Goal: Navigation & Orientation: Find specific page/section

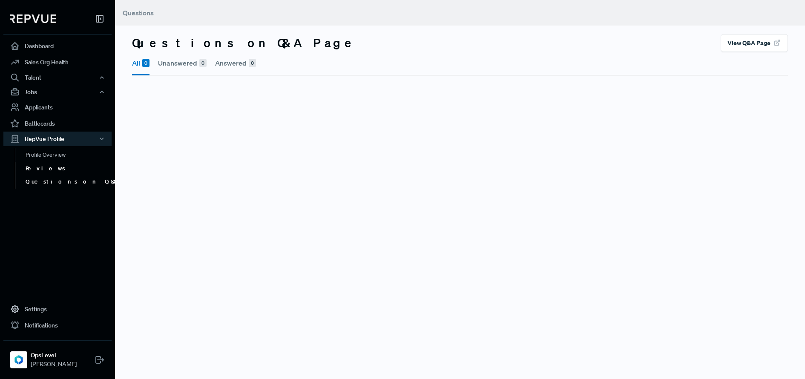
click at [49, 169] on link "Reviews" at bounding box center [69, 169] width 108 height 14
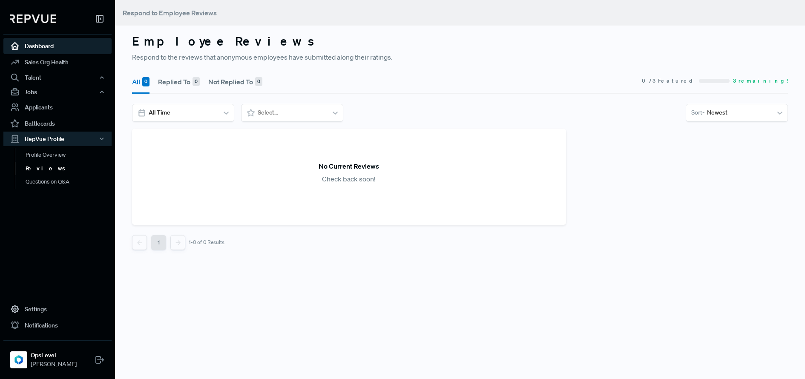
click at [47, 47] on link "Dashboard" at bounding box center [57, 46] width 108 height 16
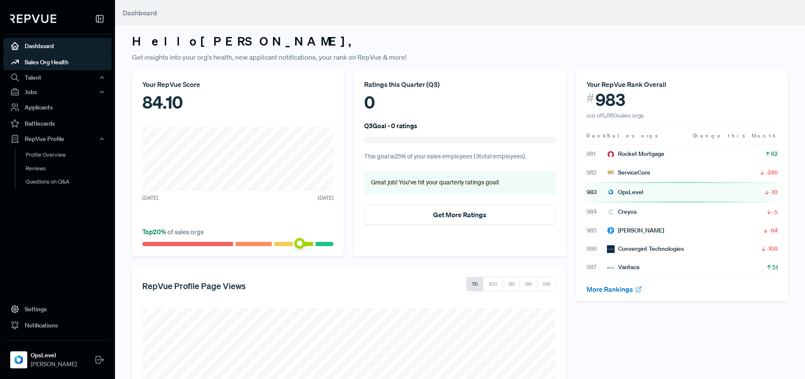
scroll to position [1, 0]
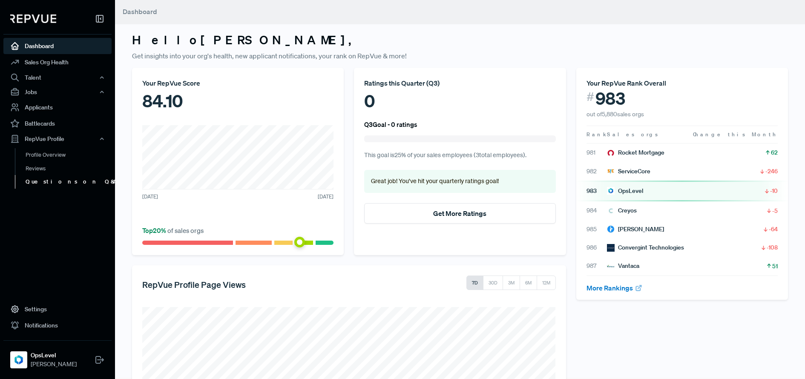
click at [44, 181] on link "Questions on Q&A" at bounding box center [69, 182] width 108 height 14
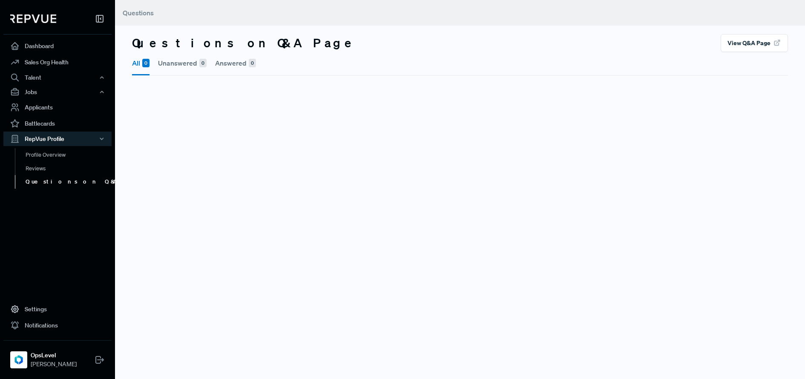
click at [741, 45] on button "View Q&A Page" at bounding box center [753, 43] width 67 height 18
click at [171, 66] on button "Unanswered 0" at bounding box center [182, 63] width 49 height 22
click at [227, 63] on button "Answered 0" at bounding box center [235, 63] width 41 height 22
click at [47, 169] on link "Reviews" at bounding box center [69, 169] width 108 height 14
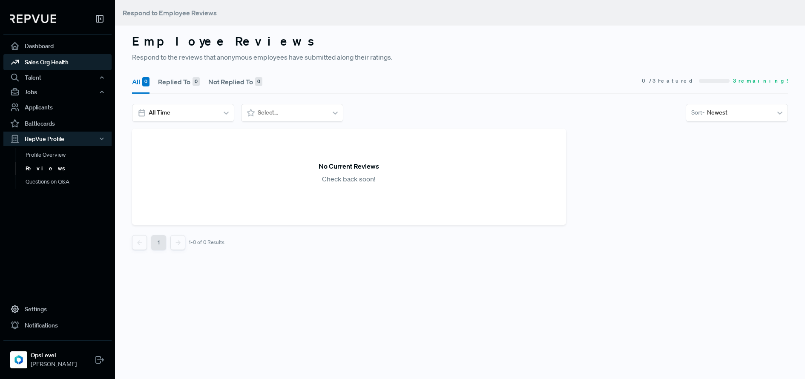
click at [45, 65] on link "Sales Org Health" at bounding box center [57, 62] width 108 height 16
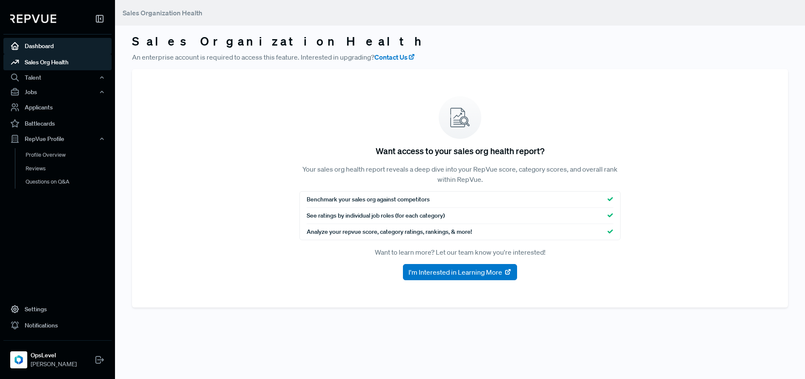
click at [33, 45] on link "Dashboard" at bounding box center [57, 46] width 108 height 16
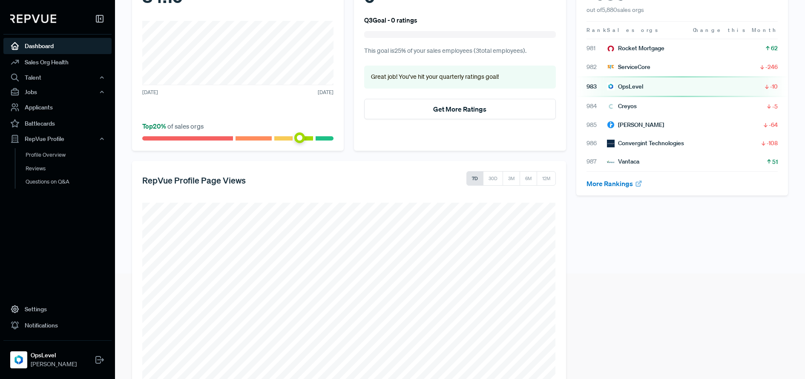
scroll to position [160, 0]
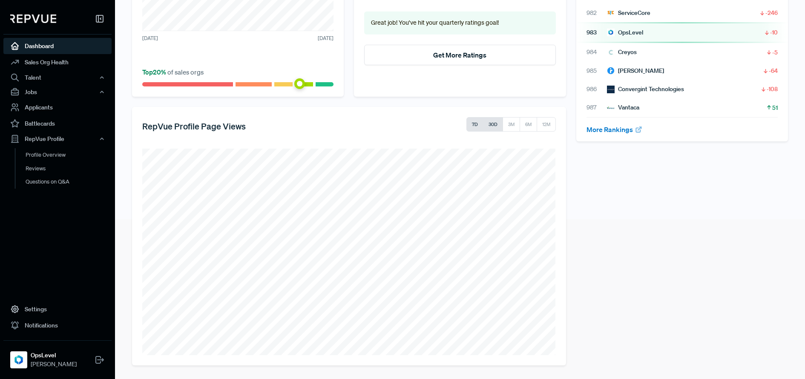
click at [489, 126] on button "30D" at bounding box center [493, 124] width 20 height 14
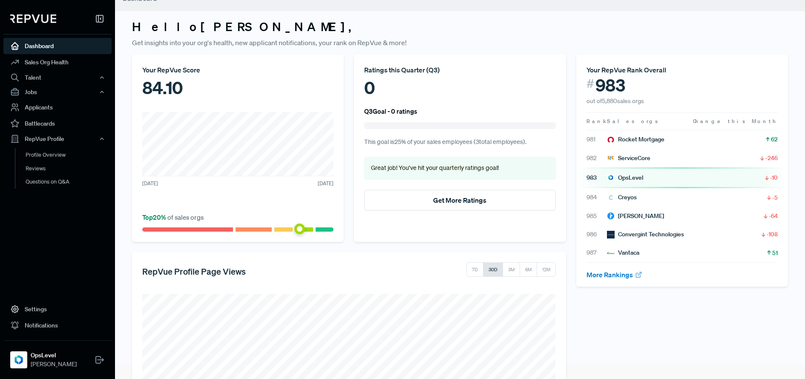
scroll to position [0, 0]
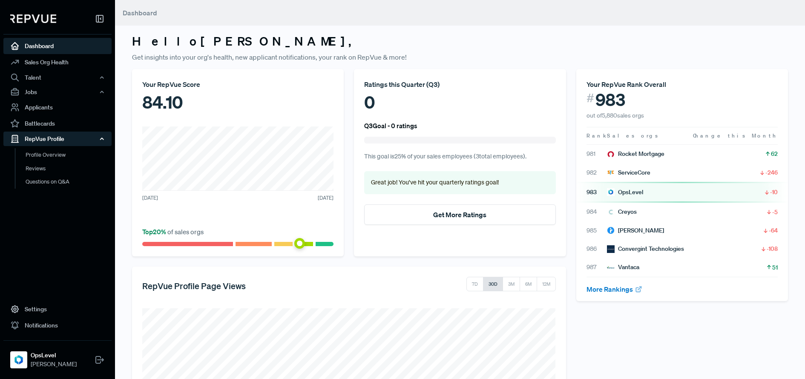
click at [51, 139] on div "RepVue Profile" at bounding box center [57, 139] width 108 height 14
click at [41, 139] on div "RepVue Profile" at bounding box center [57, 139] width 108 height 14
click at [52, 155] on link "Profile Overview" at bounding box center [69, 159] width 108 height 22
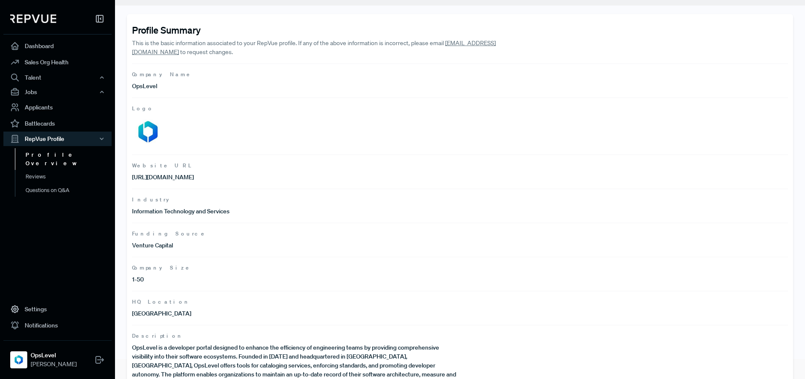
scroll to position [64, 0]
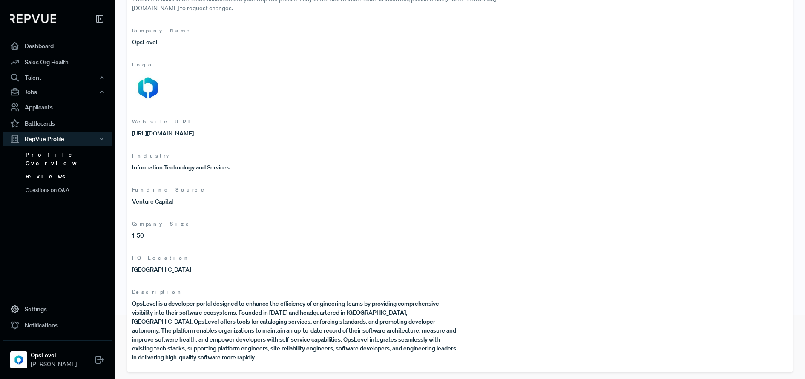
click at [41, 170] on link "Reviews" at bounding box center [69, 177] width 108 height 14
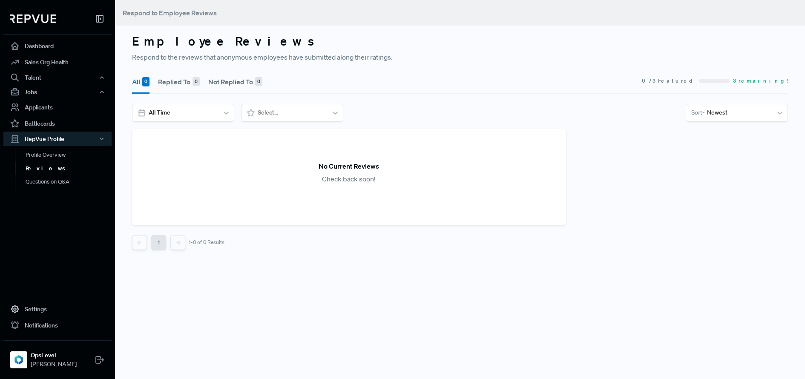
click at [172, 80] on button "Replied To 0" at bounding box center [179, 82] width 42 height 24
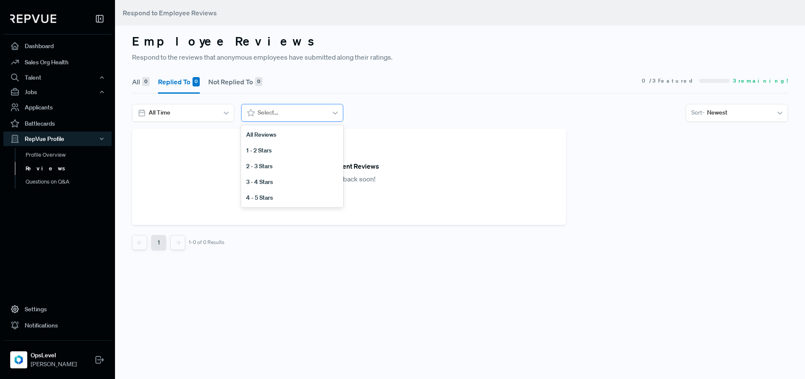
click at [277, 112] on div at bounding box center [291, 112] width 67 height 11
click at [274, 135] on div "All Reviews" at bounding box center [292, 135] width 102 height 16
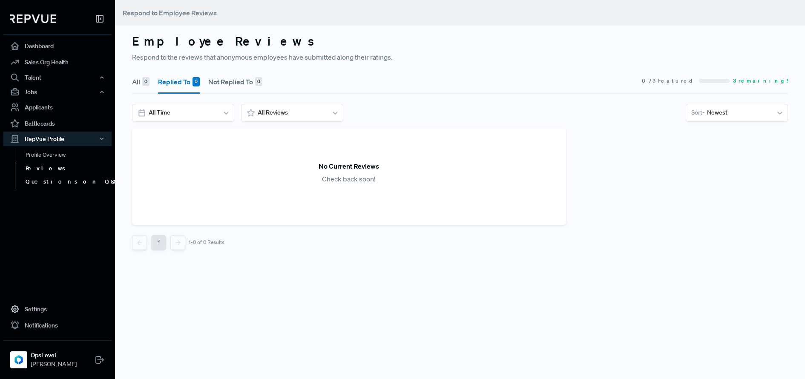
click at [49, 181] on link "Questions on Q&A" at bounding box center [69, 182] width 108 height 14
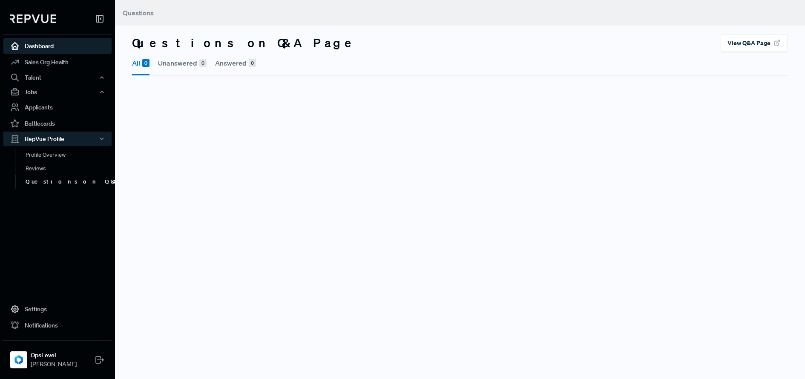
click at [45, 48] on link "Dashboard" at bounding box center [57, 46] width 108 height 16
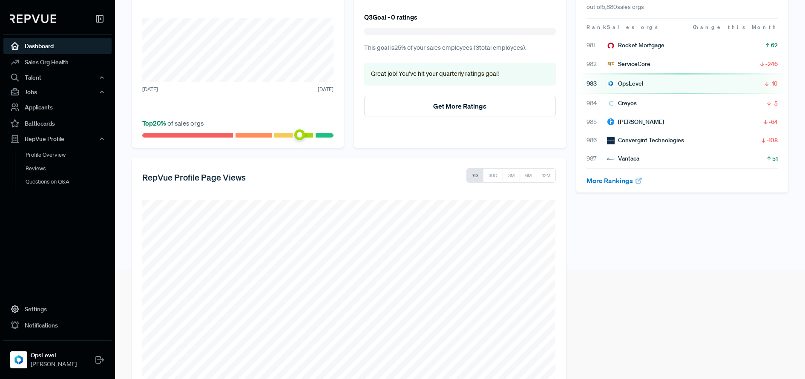
scroll to position [160, 0]
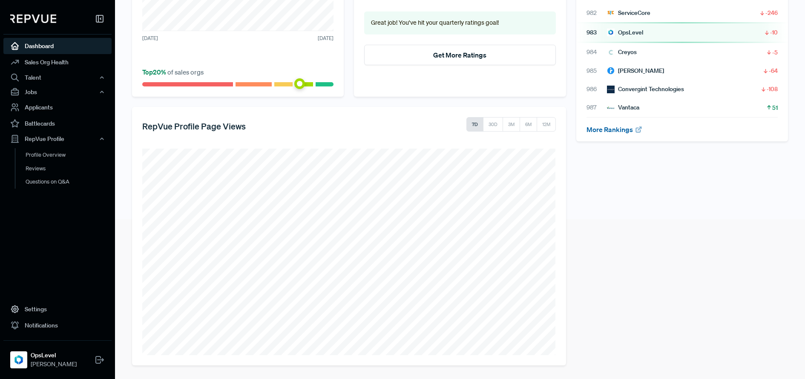
click at [611, 131] on link "More Rankings" at bounding box center [614, 129] width 56 height 9
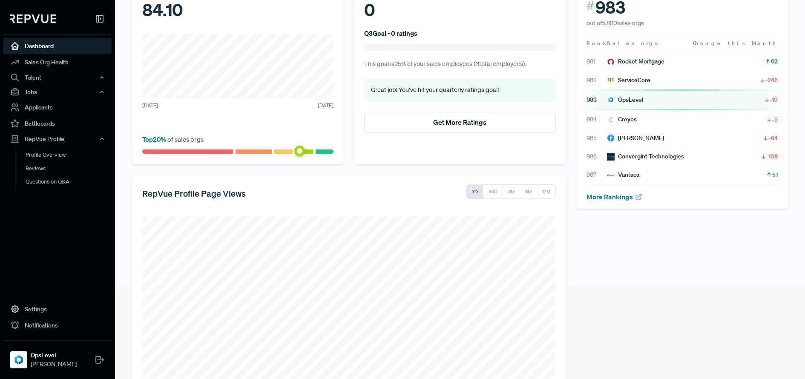
scroll to position [0, 0]
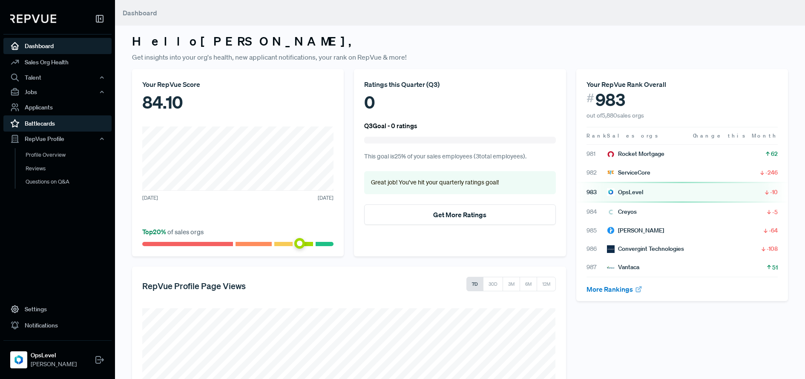
click at [49, 126] on link "Battlecards" at bounding box center [57, 123] width 108 height 16
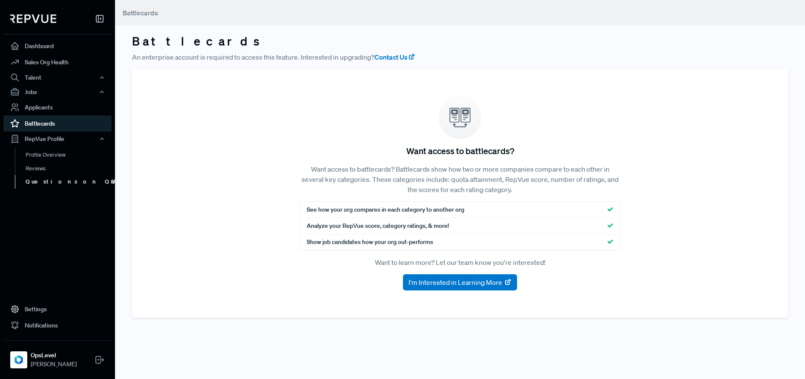
click at [69, 182] on link "Questions on Q&A" at bounding box center [69, 182] width 108 height 14
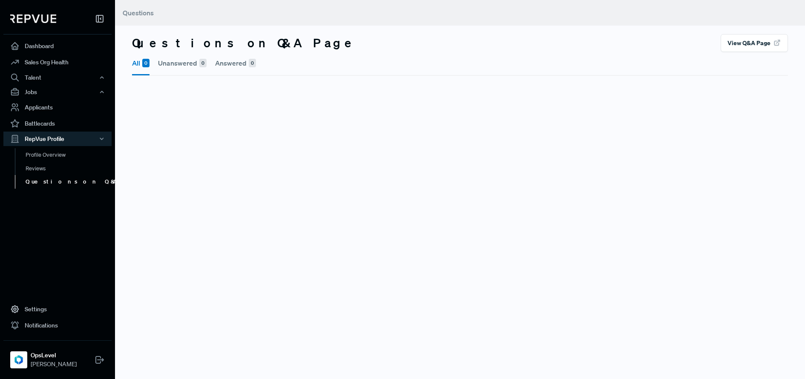
click at [745, 44] on button "View Q&A Page" at bounding box center [753, 43] width 67 height 18
